Goal: Task Accomplishment & Management: Use online tool/utility

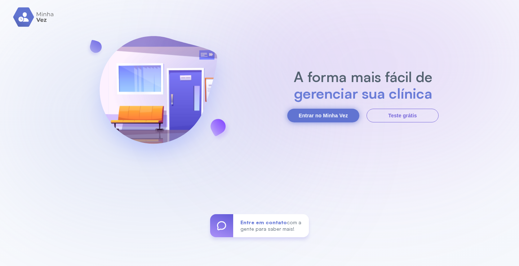
click at [329, 117] on button "Entrar no Minha Vez" at bounding box center [323, 116] width 72 height 14
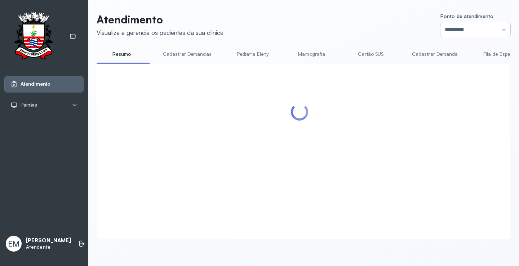
click at [466, 30] on input "*********" at bounding box center [475, 29] width 70 height 14
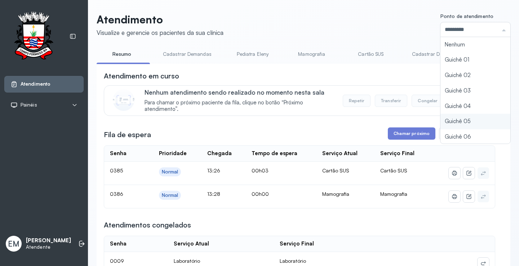
type input "*********"
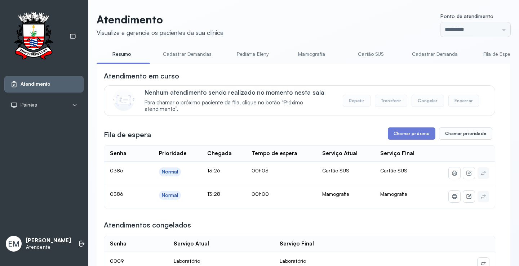
click at [302, 54] on link "Mamografia" at bounding box center [311, 54] width 50 height 12
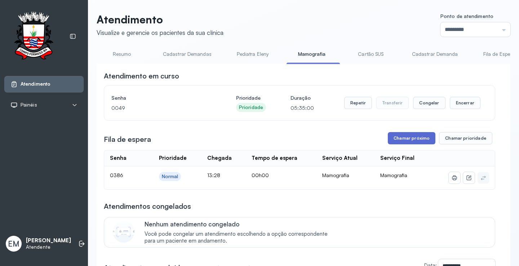
click at [403, 140] on button "Chamar próximo" at bounding box center [412, 138] width 48 height 12
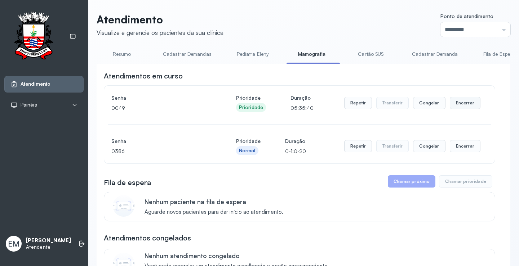
click at [466, 100] on button "Encerrar" at bounding box center [465, 103] width 31 height 12
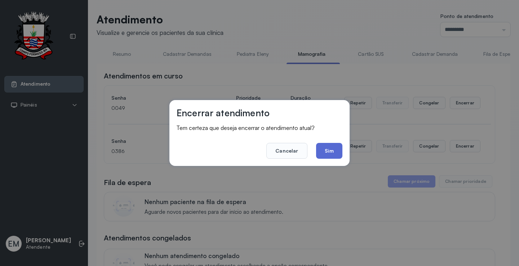
click at [324, 151] on button "Sim" at bounding box center [329, 151] width 26 height 16
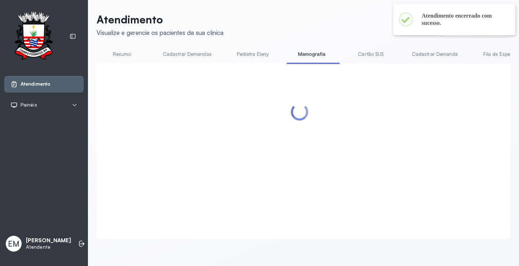
click at [459, 148] on div at bounding box center [299, 143] width 391 height 144
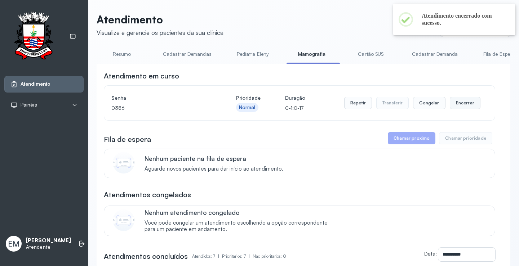
click at [450, 103] on button "Encerrar" at bounding box center [465, 103] width 31 height 12
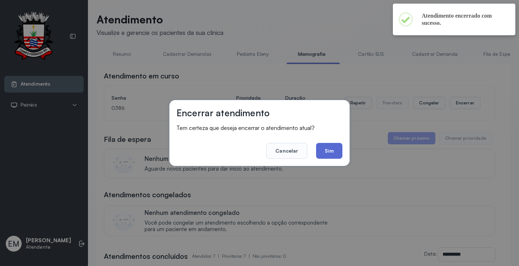
click at [336, 149] on button "Sim" at bounding box center [329, 151] width 26 height 16
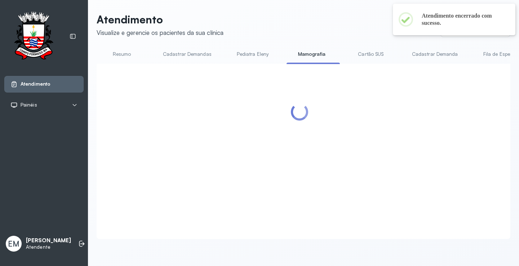
click at [134, 58] on link "Resumo" at bounding box center [122, 54] width 50 height 12
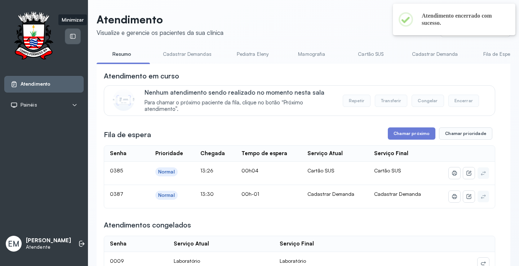
click at [69, 38] on div at bounding box center [72, 36] width 15 height 15
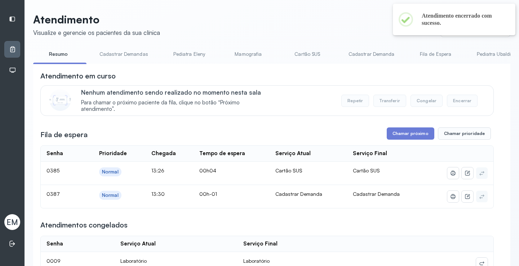
click at [125, 50] on link "Cadastrar Demandas" at bounding box center [123, 54] width 63 height 12
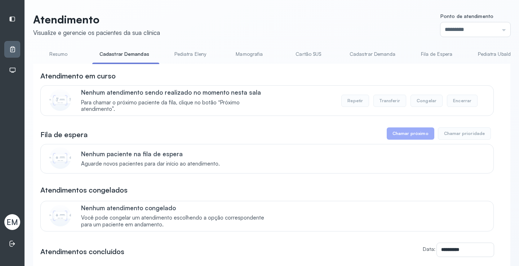
click at [348, 52] on link "Cadastrar Demanda" at bounding box center [372, 54] width 61 height 12
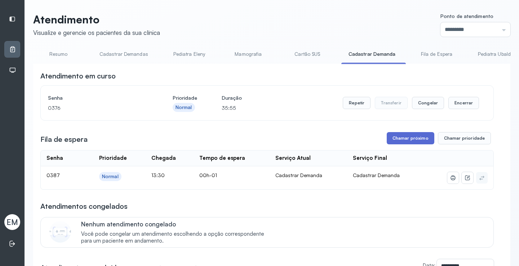
click at [404, 140] on button "Chamar próximo" at bounding box center [411, 138] width 48 height 12
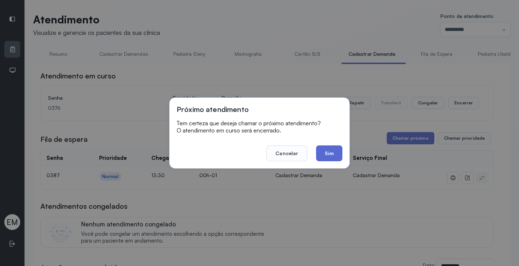
click at [325, 152] on button "Sim" at bounding box center [329, 154] width 26 height 16
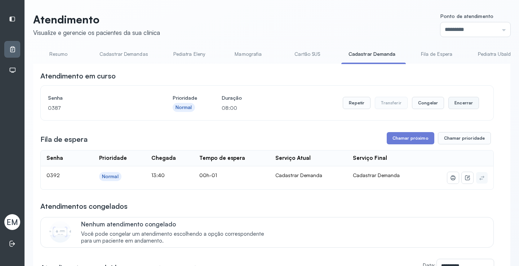
click at [463, 101] on button "Encerrar" at bounding box center [463, 103] width 31 height 12
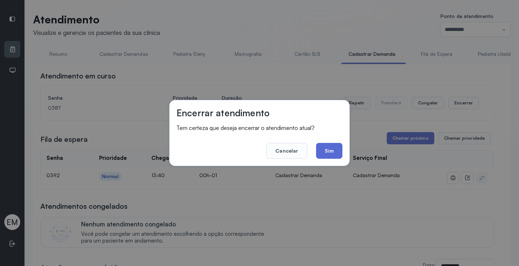
click at [331, 150] on button "Sim" at bounding box center [329, 151] width 26 height 16
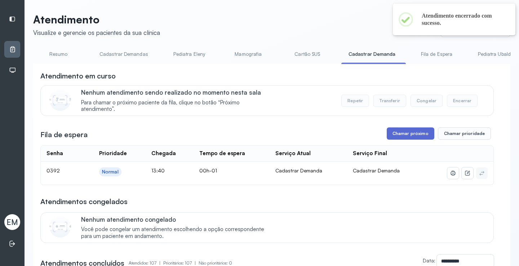
click at [405, 133] on button "Chamar próximo" at bounding box center [411, 134] width 48 height 12
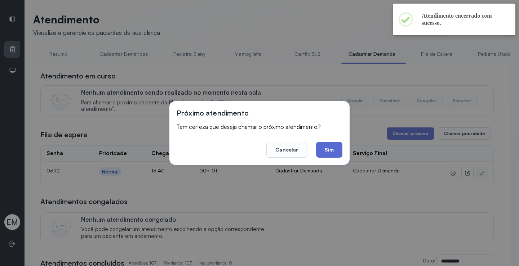
click at [328, 148] on button "Sim" at bounding box center [329, 150] width 26 height 16
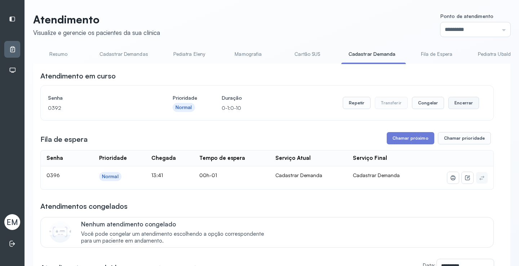
click at [456, 104] on button "Encerrar" at bounding box center [463, 103] width 31 height 12
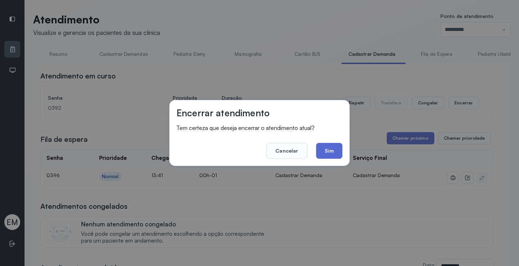
click at [326, 151] on button "Sim" at bounding box center [329, 151] width 26 height 16
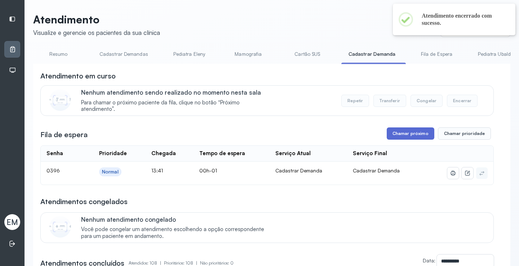
click at [394, 133] on button "Chamar próximo" at bounding box center [411, 134] width 48 height 12
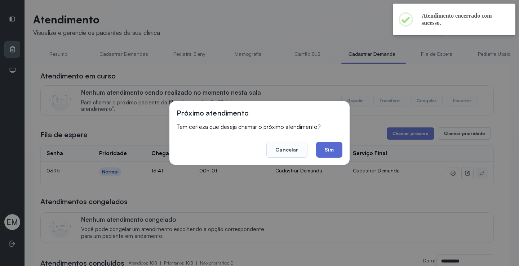
click at [333, 149] on button "Sim" at bounding box center [329, 150] width 26 height 16
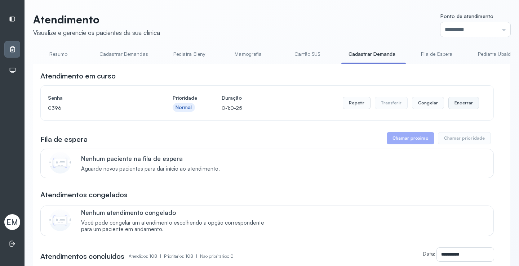
click at [461, 100] on button "Encerrar" at bounding box center [463, 103] width 31 height 12
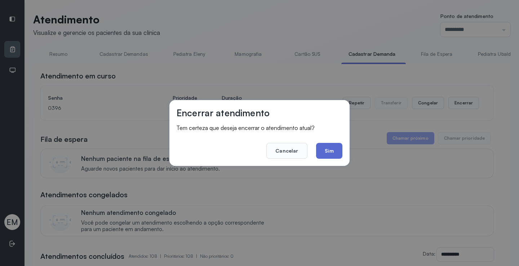
click at [331, 149] on button "Sim" at bounding box center [329, 151] width 26 height 16
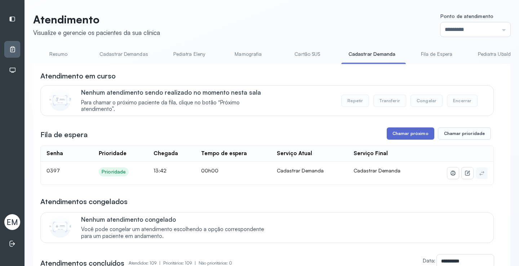
click at [410, 133] on button "Chamar próximo" at bounding box center [411, 134] width 48 height 12
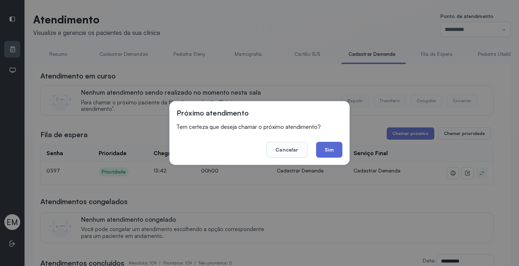
drag, startPoint x: 330, startPoint y: 151, endPoint x: 334, endPoint y: 147, distance: 5.4
click at [330, 151] on button "Sim" at bounding box center [329, 150] width 26 height 16
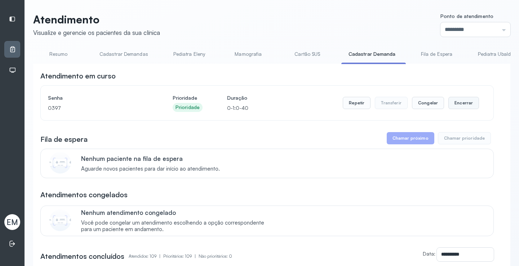
click at [456, 104] on button "Encerrar" at bounding box center [463, 103] width 31 height 12
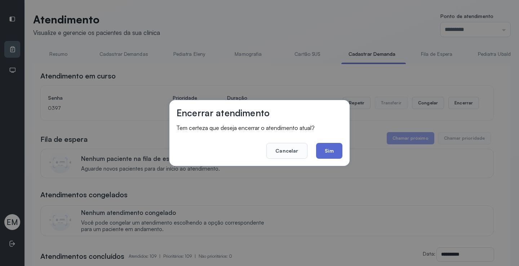
click at [327, 148] on button "Sim" at bounding box center [329, 151] width 26 height 16
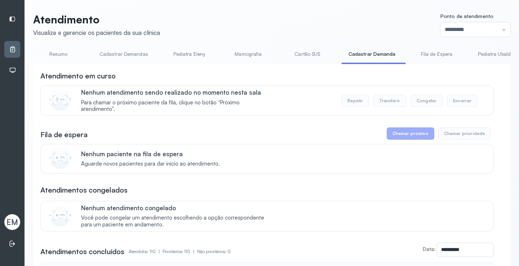
click at [72, 53] on link "Resumo" at bounding box center [58, 54] width 50 height 12
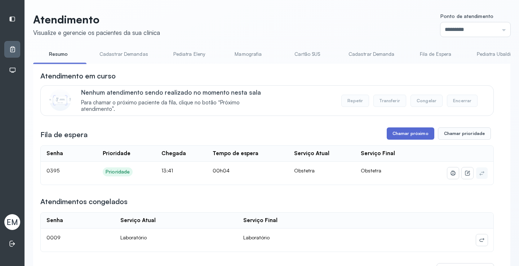
click at [407, 130] on button "Chamar próximo" at bounding box center [411, 134] width 48 height 12
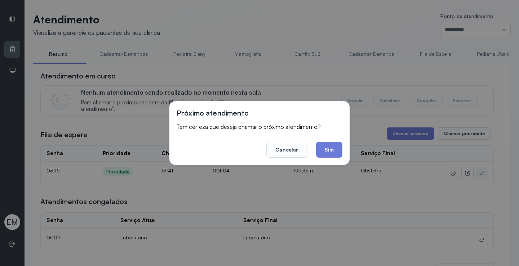
click at [339, 140] on footer "Cancelar Sim" at bounding box center [260, 145] width 166 height 26
click at [338, 142] on button "Sim" at bounding box center [329, 150] width 26 height 16
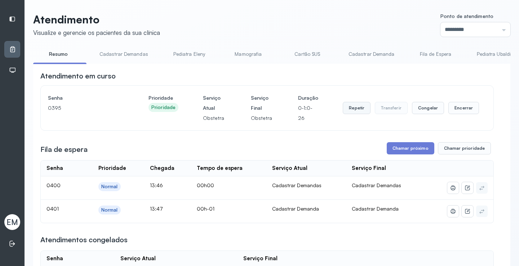
click at [344, 111] on button "Repetir" at bounding box center [357, 108] width 28 height 12
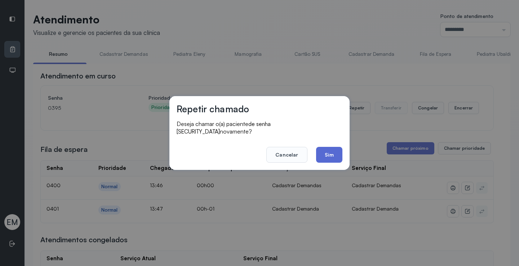
click at [327, 151] on button "Sim" at bounding box center [329, 155] width 26 height 16
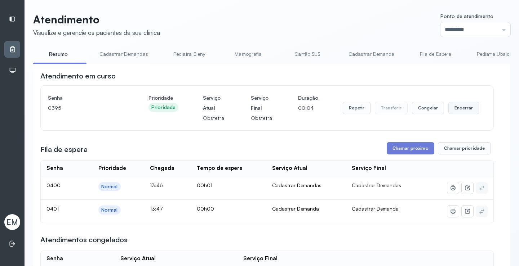
click at [460, 109] on button "Encerrar" at bounding box center [463, 108] width 31 height 12
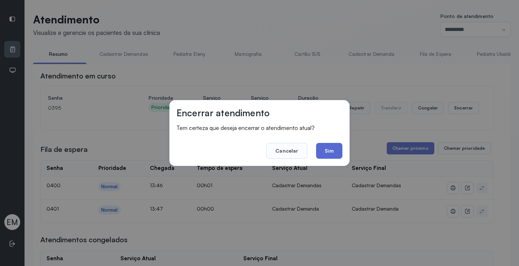
click at [333, 154] on button "Sim" at bounding box center [329, 151] width 26 height 16
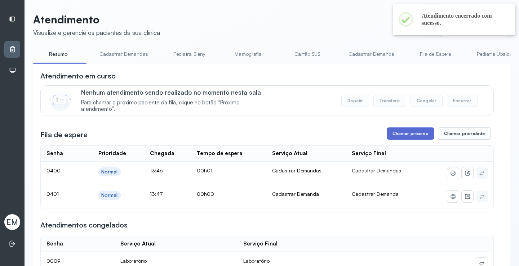
click at [416, 130] on button "Chamar próximo" at bounding box center [411, 134] width 48 height 12
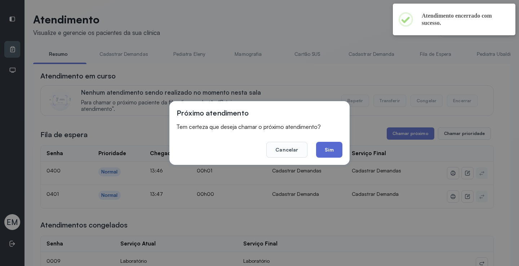
click at [321, 151] on button "Sim" at bounding box center [329, 150] width 26 height 16
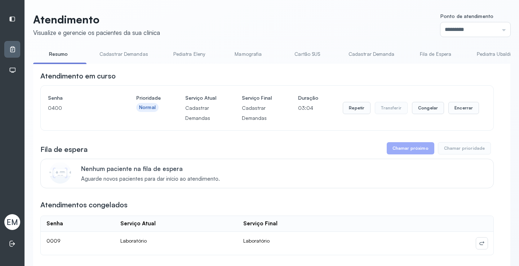
click at [442, 108] on div "Repetir Transferir Congelar Encerrar" at bounding box center [411, 108] width 136 height 12
click at [442, 110] on div "Repetir Transferir Congelar Encerrar" at bounding box center [411, 108] width 136 height 12
click at [448, 108] on button "Encerrar" at bounding box center [463, 108] width 31 height 12
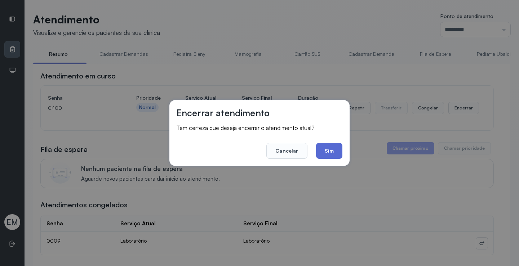
click at [325, 151] on button "Sim" at bounding box center [329, 151] width 26 height 16
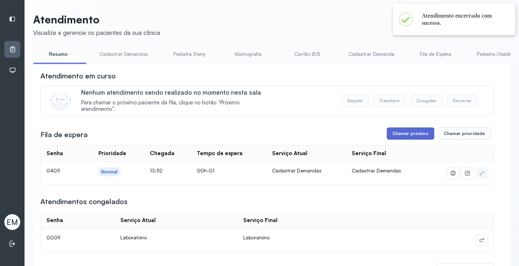
click at [418, 135] on button "Chamar próximo" at bounding box center [411, 134] width 48 height 12
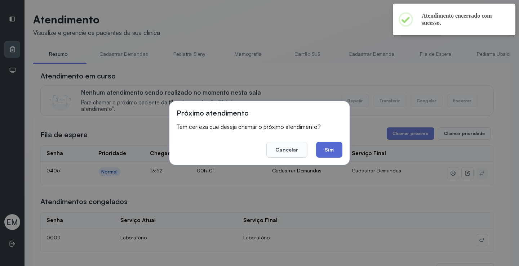
click at [339, 154] on button "Sim" at bounding box center [329, 150] width 26 height 16
